Goal: Download file/media

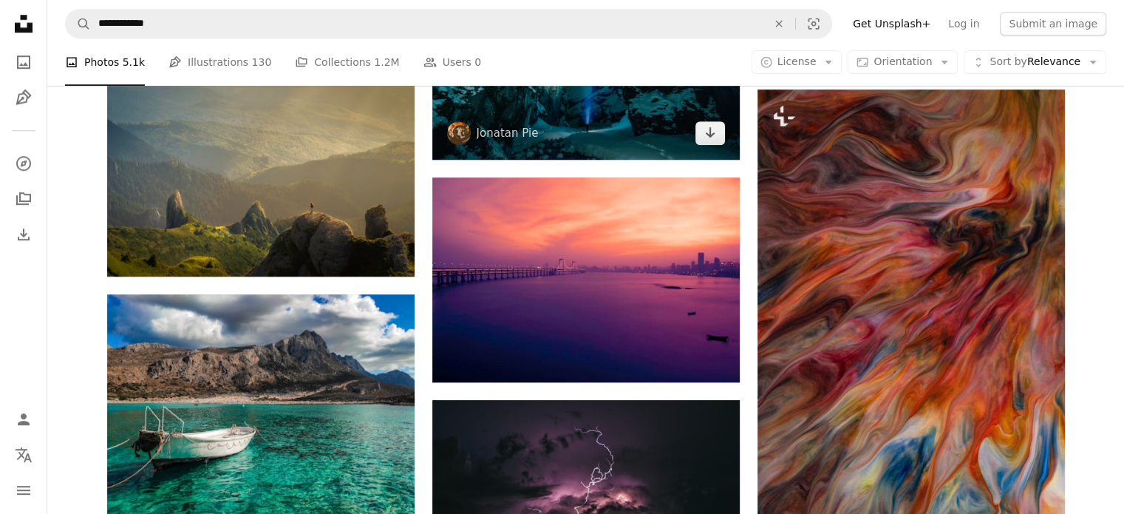
scroll to position [1134, 0]
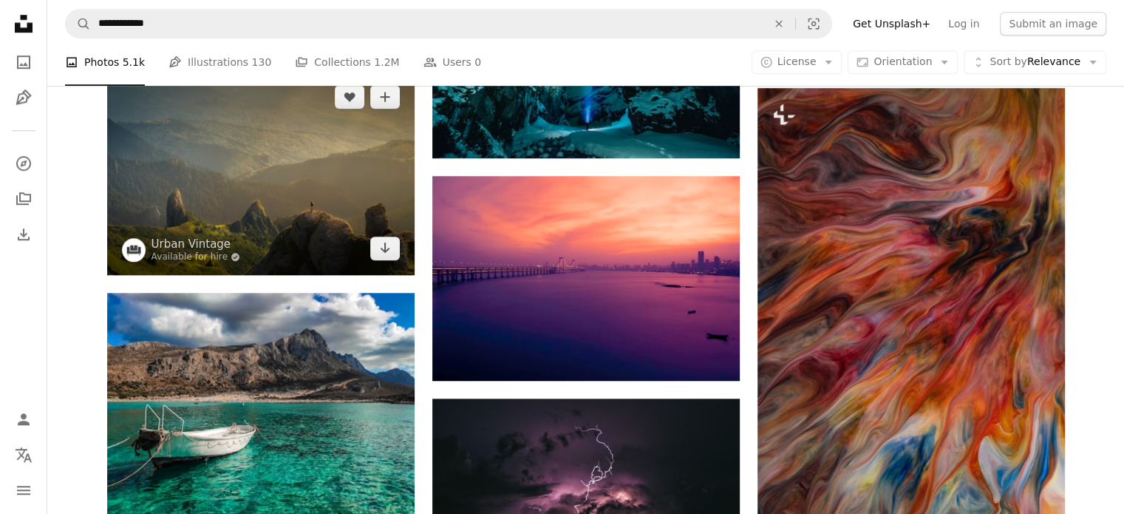
click at [313, 225] on img at bounding box center [260, 172] width 307 height 204
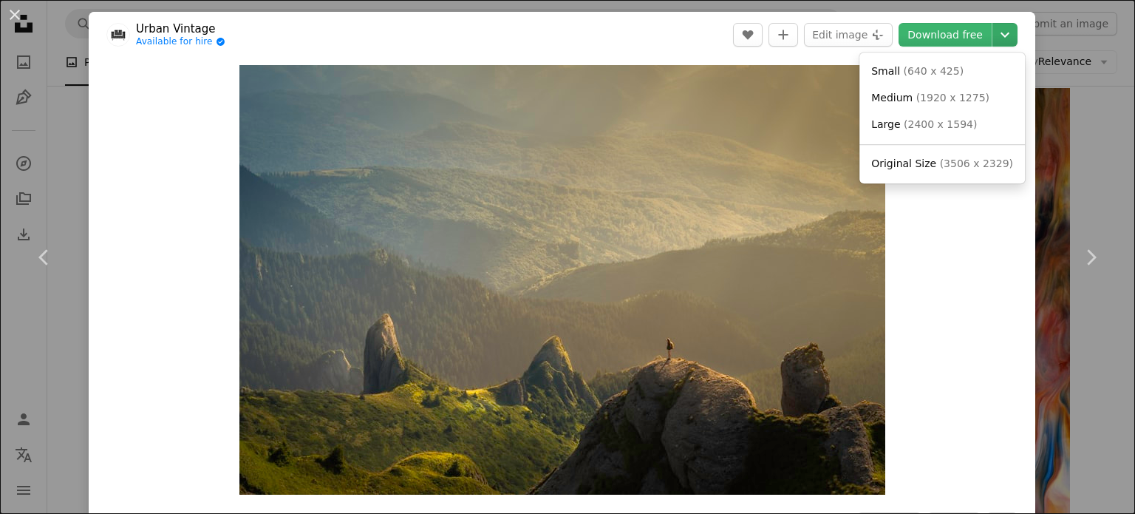
click at [994, 34] on icon "Chevron down" at bounding box center [1005, 35] width 24 height 18
click at [922, 174] on link "Original Size ( 3506 x 2329 )" at bounding box center [943, 164] width 154 height 27
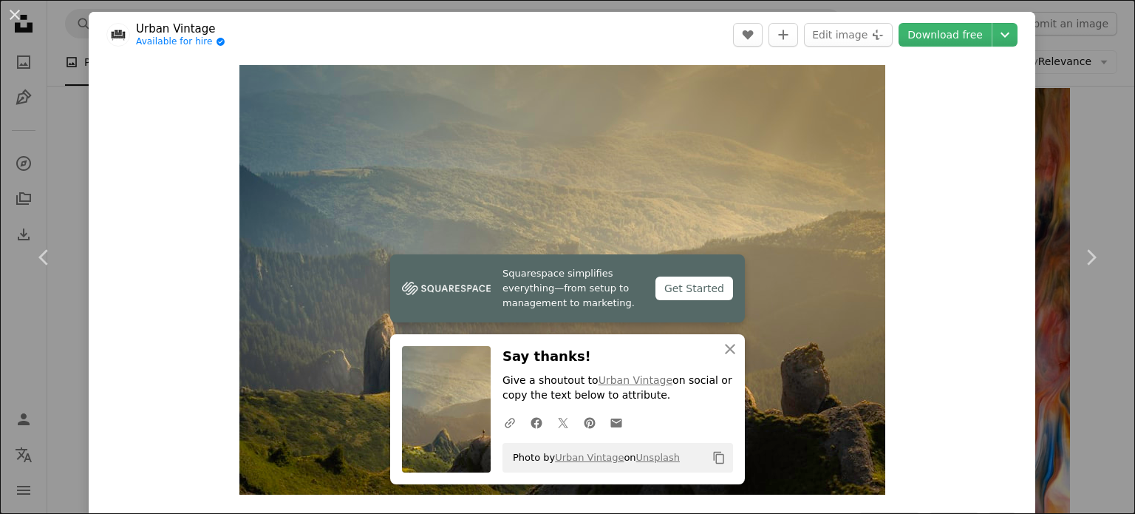
click at [1055, 76] on div "An X shape Chevron left Chevron right Urban Vintage Available for hire A checkm…" at bounding box center [567, 257] width 1135 height 514
